Goal: Obtain resource: Download file/media

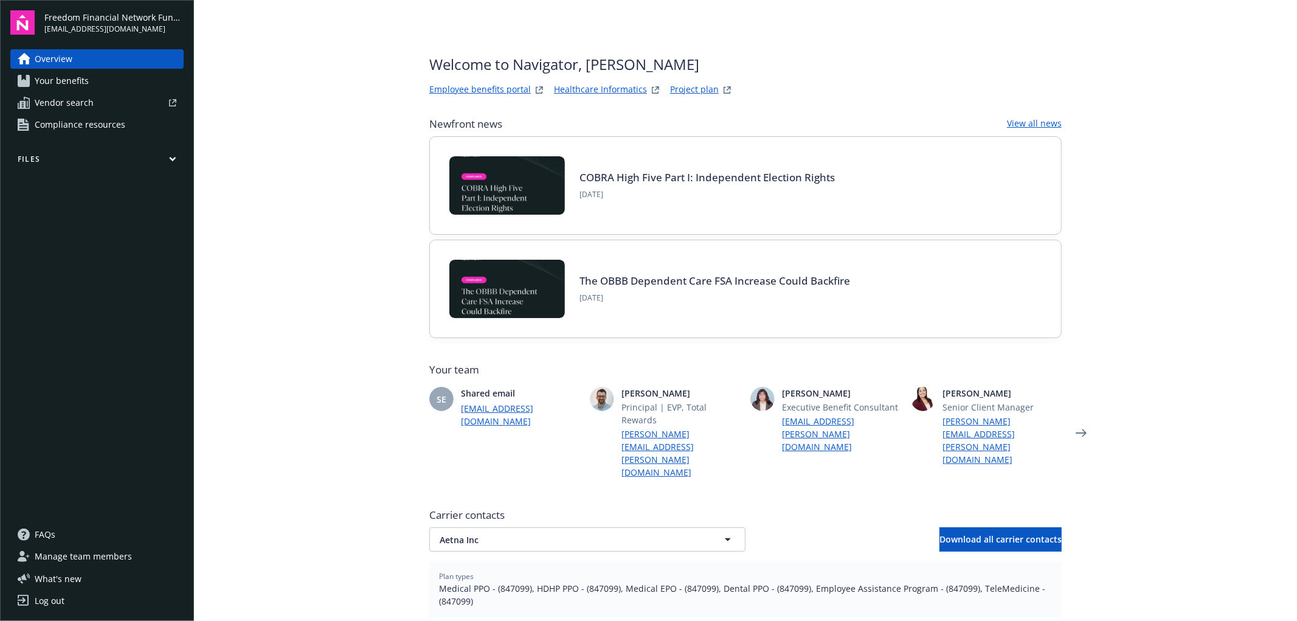
click at [675, 87] on link "Project plan" at bounding box center [694, 90] width 49 height 15
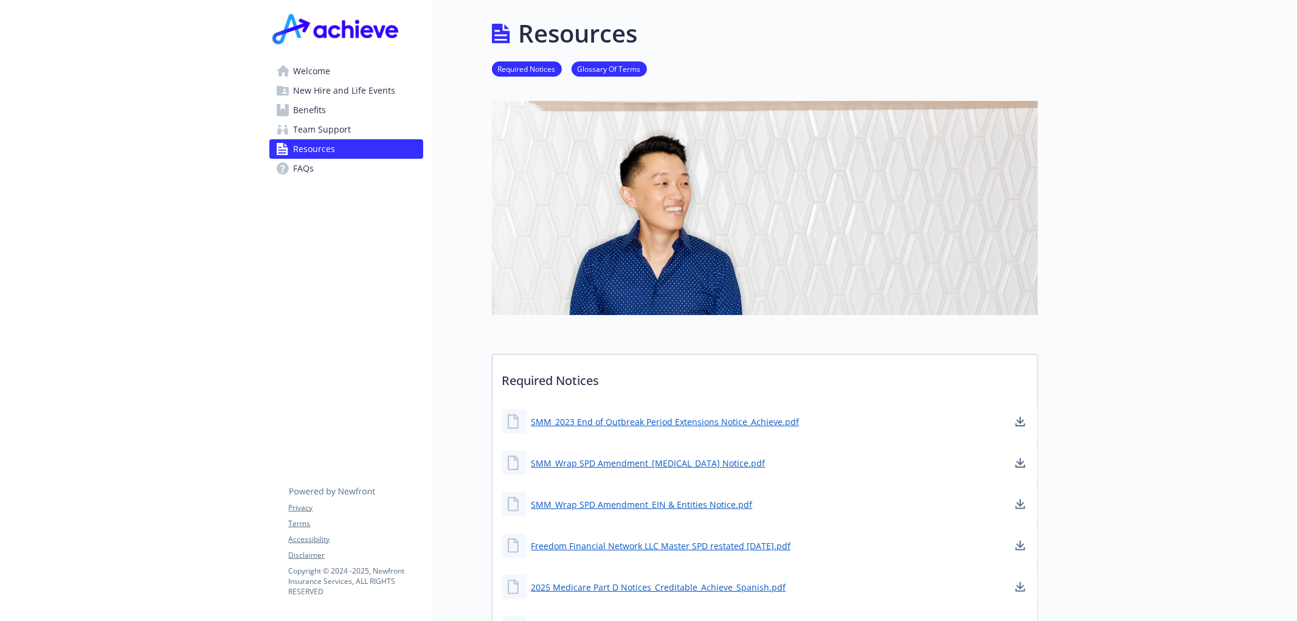
scroll to position [220, 0]
